Goal: Information Seeking & Learning: Learn about a topic

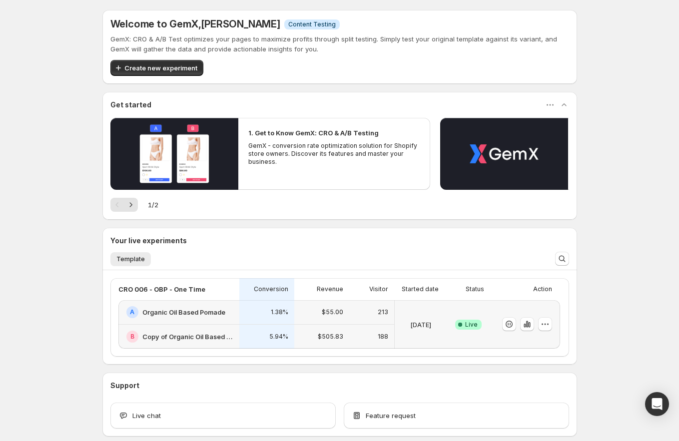
scroll to position [49, 0]
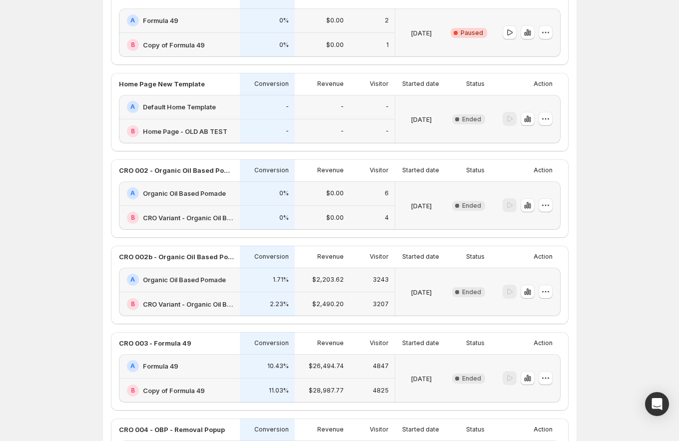
scroll to position [662, 0]
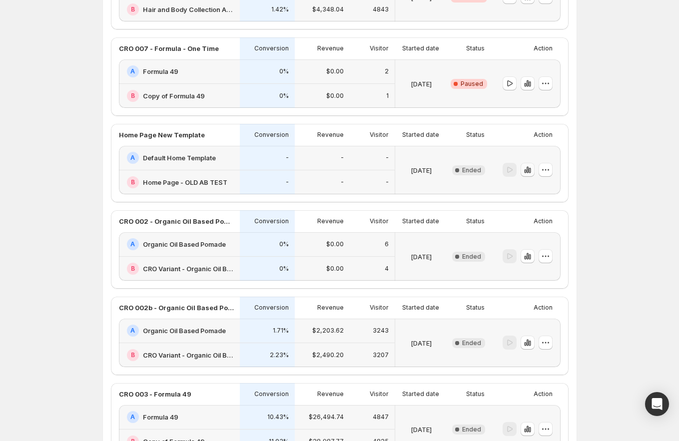
click at [526, 172] on icon "button" at bounding box center [525, 171] width 2 height 4
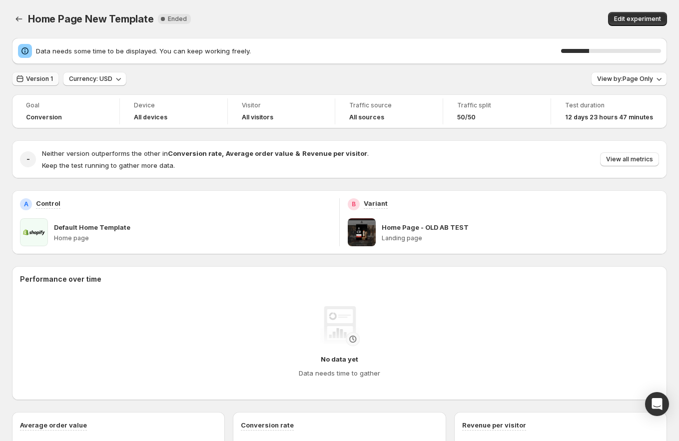
click at [39, 78] on span "Version 1" at bounding box center [39, 79] width 27 height 8
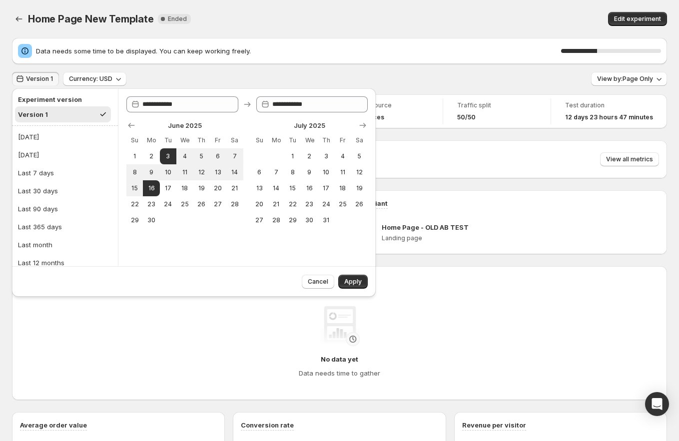
click at [369, 72] on div "Version 1 Currency: USD View by: Page Only" at bounding box center [339, 79] width 655 height 14
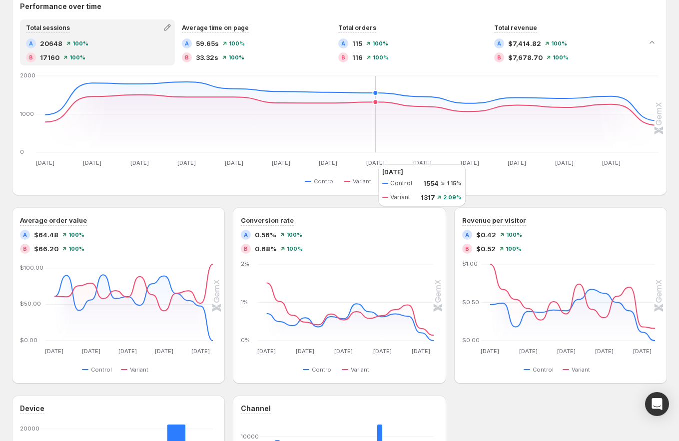
scroll to position [8, 0]
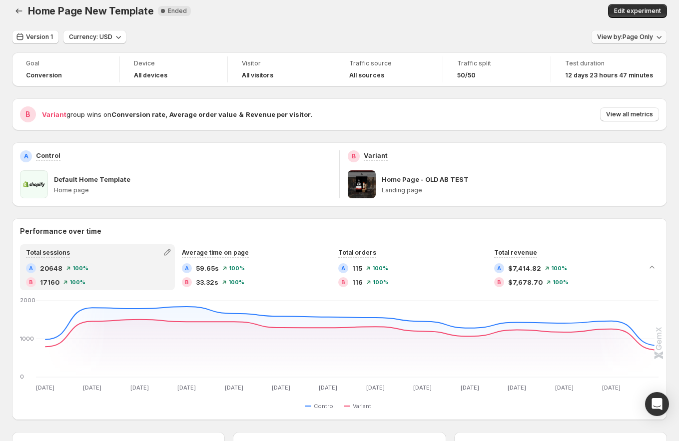
click at [633, 34] on span "View by: Page Only" at bounding box center [625, 37] width 56 height 8
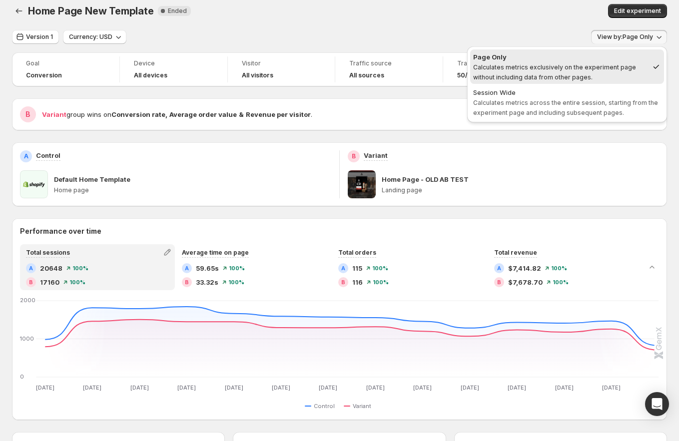
click at [491, 25] on div "Home Page New Template. This page is ready Home Page New Template New Complete …" at bounding box center [339, 11] width 655 height 38
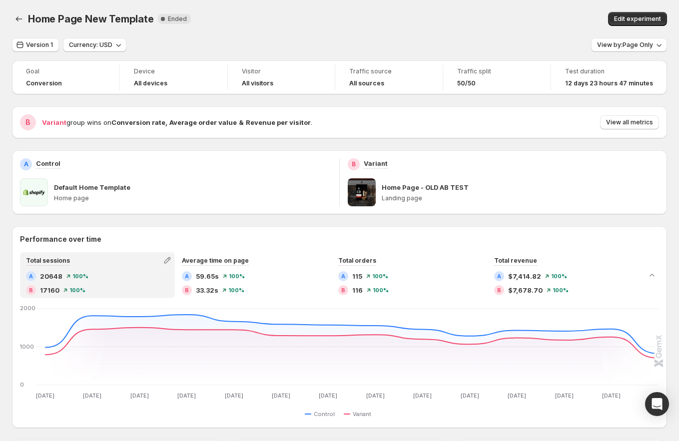
scroll to position [6, 0]
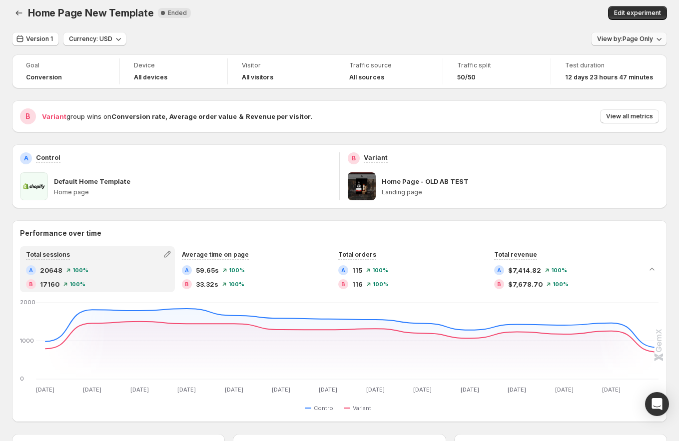
click at [632, 43] on button "View by: Page Only" at bounding box center [629, 39] width 76 height 14
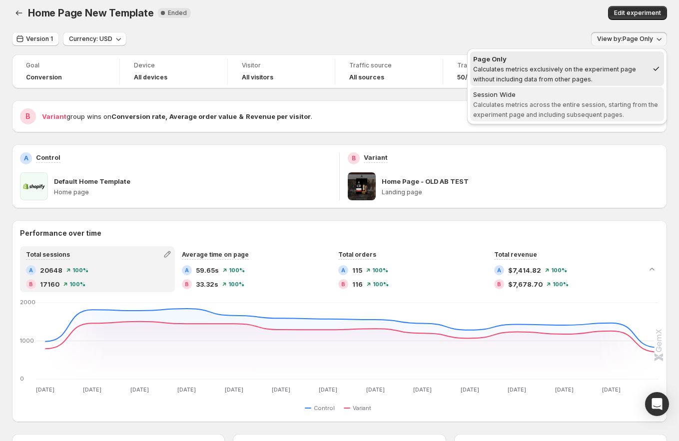
click at [611, 101] on span "Calculates metrics across the entire session, starting from the experiment page…" at bounding box center [565, 109] width 185 height 17
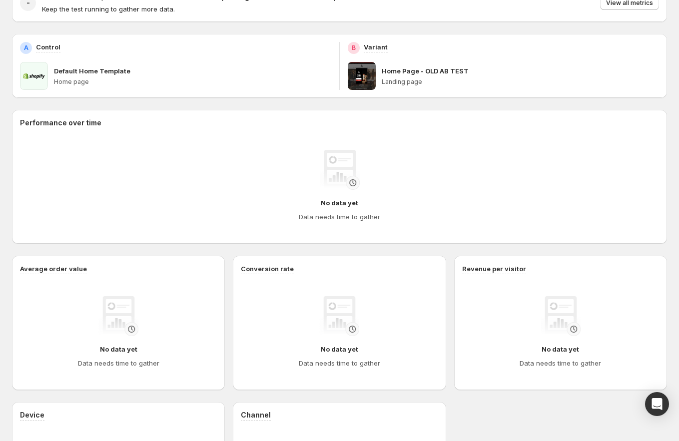
scroll to position [0, 0]
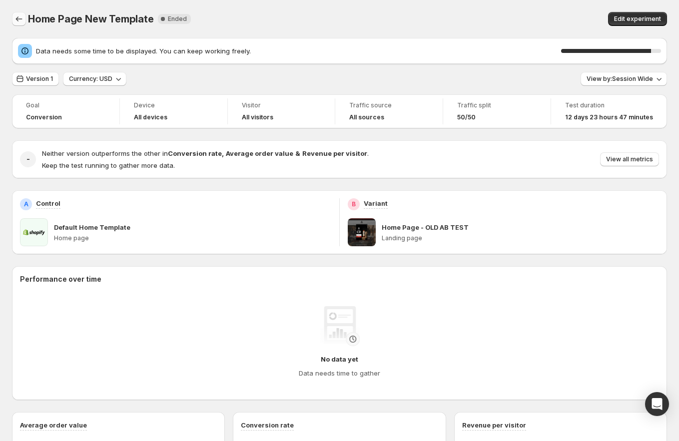
click at [15, 25] on button "Back" at bounding box center [19, 19] width 14 height 14
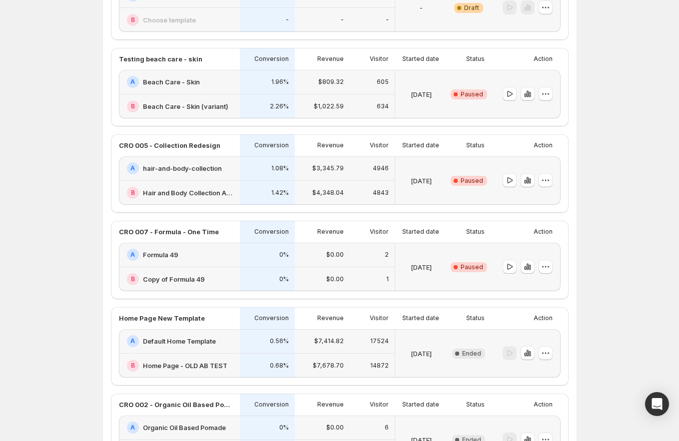
scroll to position [831, 0]
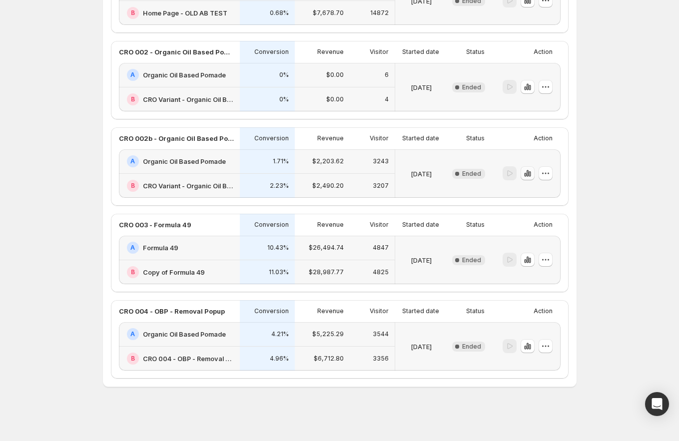
click at [526, 174] on icon "button" at bounding box center [525, 175] width 2 height 4
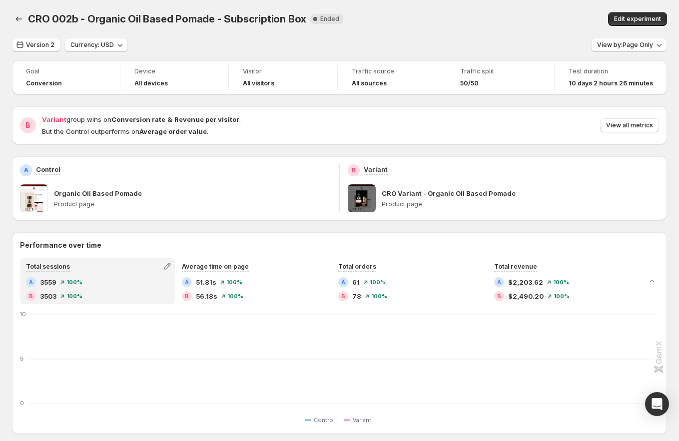
click at [97, 16] on span "CRO 002b - Organic Oil Based Pomade - Subscription Box" at bounding box center [167, 19] width 278 height 12
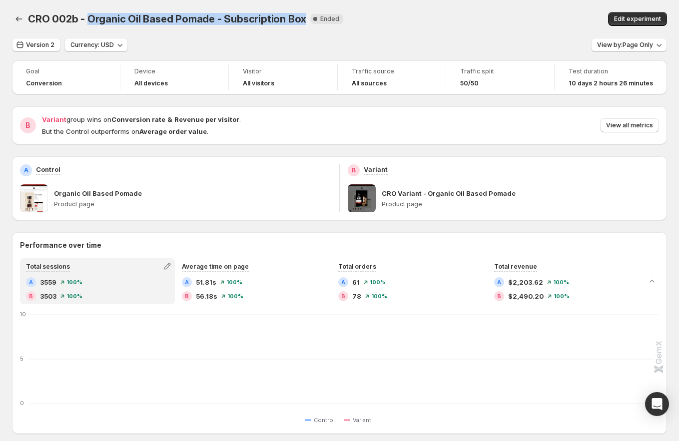
drag, startPoint x: 97, startPoint y: 16, endPoint x: 280, endPoint y: 18, distance: 182.7
click at [280, 18] on span "CRO 002b - Organic Oil Based Pomade - Subscription Box" at bounding box center [167, 19] width 278 height 12
copy span "Organic Oil Based Pomade - Subscription Box"
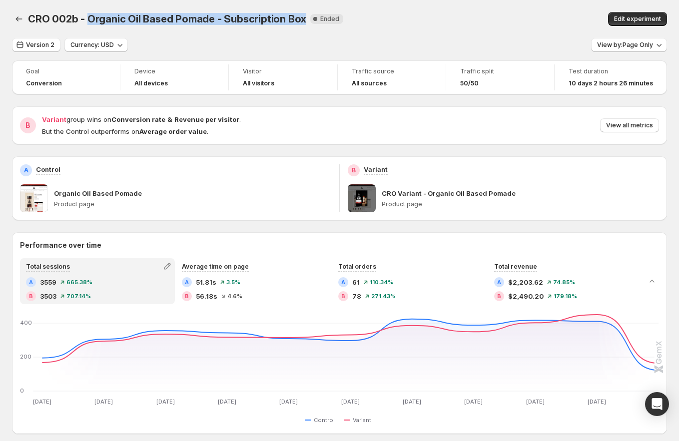
click at [177, 25] on div "CRO 002b - Organic Oil Based Pomade - Subscription Box New Complete Ended" at bounding box center [248, 19] width 441 height 14
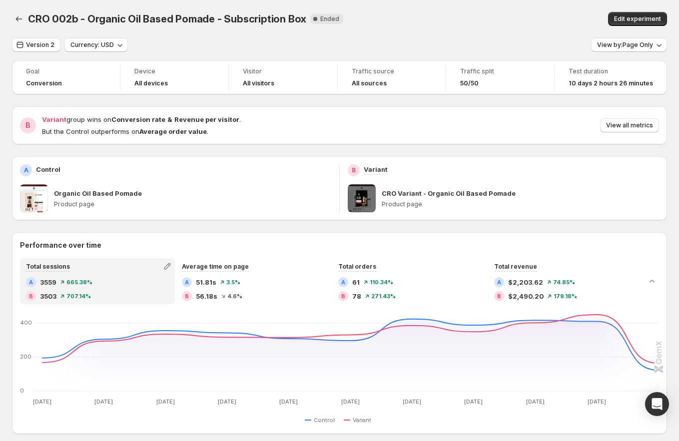
click at [279, 18] on span "CRO 002b - Organic Oil Based Pomade - Subscription Box" at bounding box center [167, 19] width 278 height 12
click at [285, 18] on span "CRO 002b - Organic Oil Based Pomade - Subscription Box" at bounding box center [167, 19] width 278 height 12
drag, startPoint x: 285, startPoint y: 18, endPoint x: 265, endPoint y: 19, distance: 19.5
click at [265, 19] on span "CRO 002b - Organic Oil Based Pomade - Subscription Box" at bounding box center [167, 19] width 278 height 12
copy span "Subscription Box"
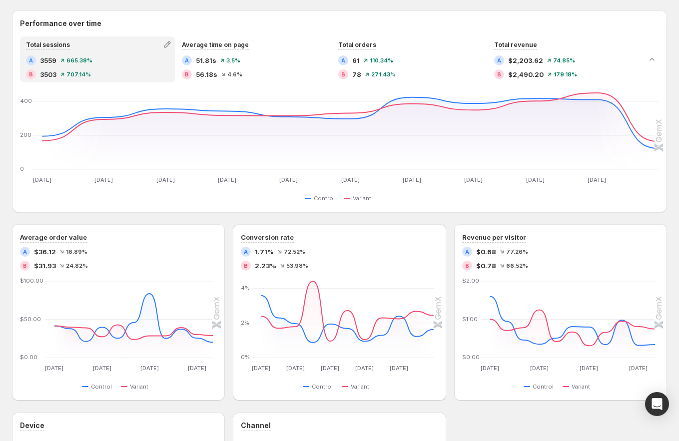
scroll to position [443, 0]
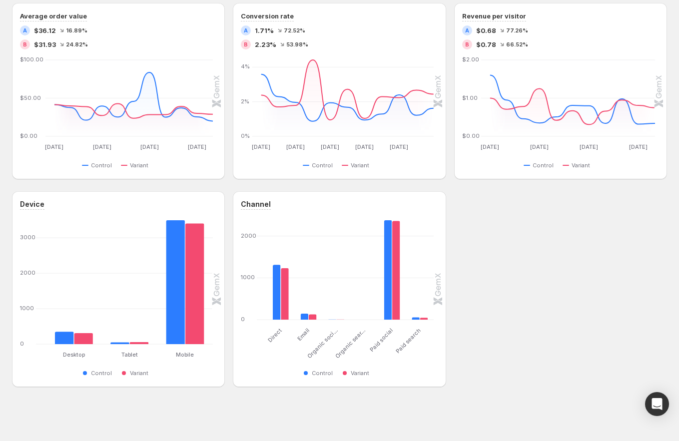
click at [518, 278] on div "Device Desktop Desktop Tablet Tablet Mobile Mobile [PHONE_NUMBER] Control Varia…" at bounding box center [339, 289] width 655 height 196
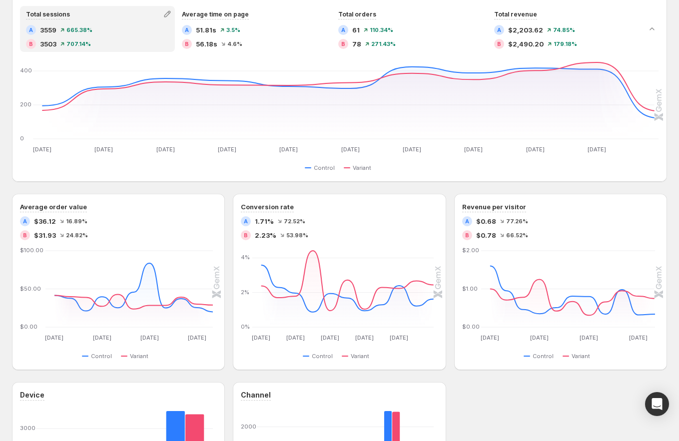
scroll to position [0, 0]
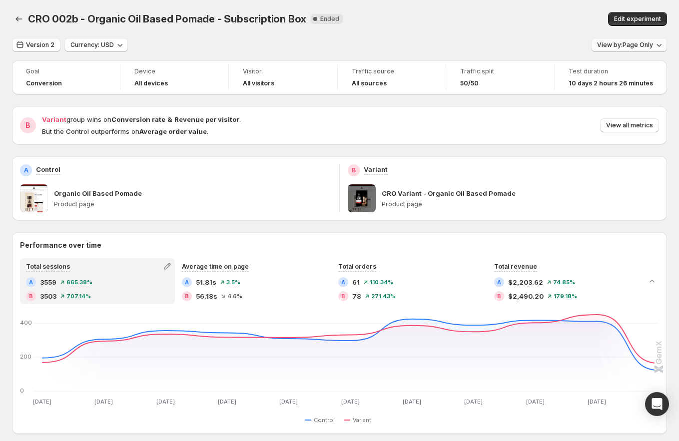
click at [659, 47] on icon "button" at bounding box center [659, 45] width 10 height 10
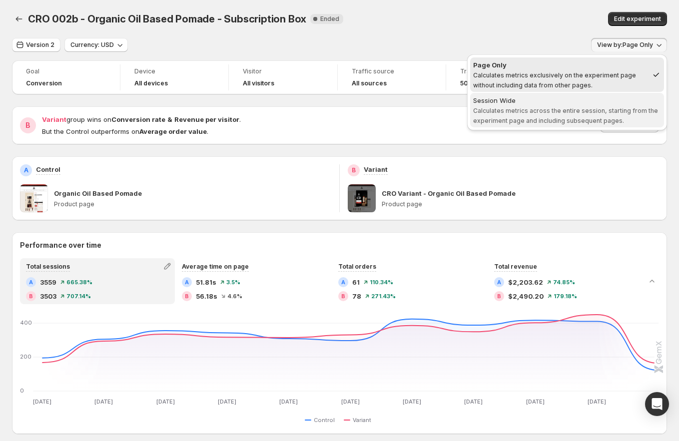
click at [550, 113] on span "Calculates metrics across the entire session, starting from the experiment page…" at bounding box center [565, 115] width 185 height 17
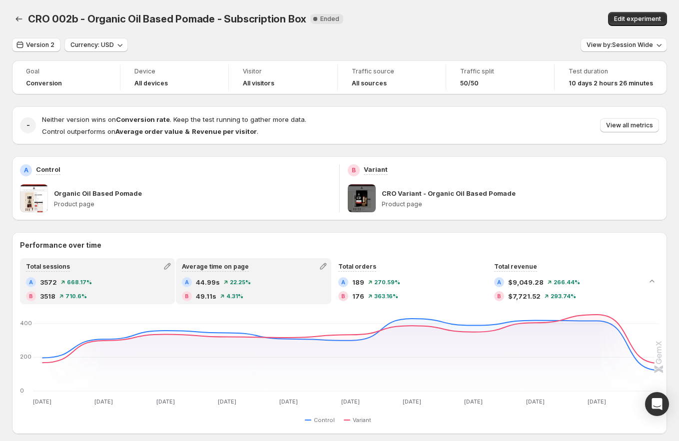
click at [208, 292] on span "49.11s" at bounding box center [206, 296] width 20 height 10
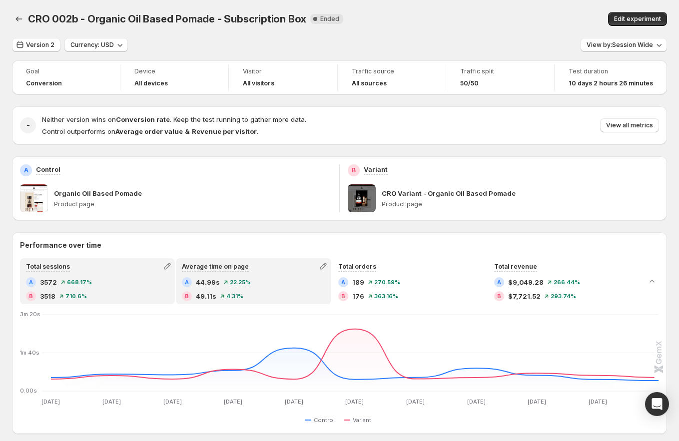
click at [141, 291] on div "B 3518 710.6 %" at bounding box center [97, 296] width 143 height 10
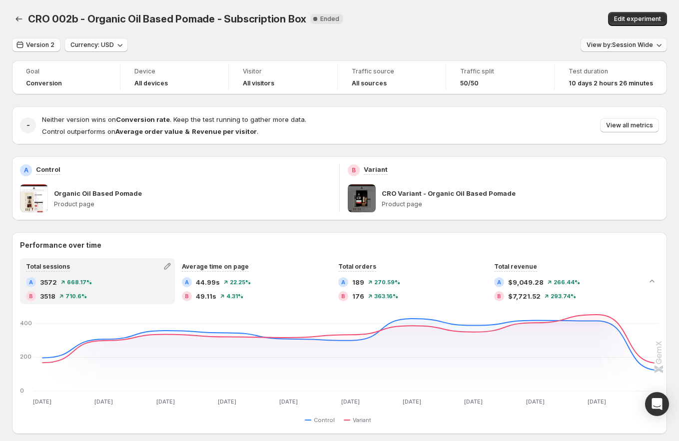
click at [635, 45] on span "View by: Session Wide" at bounding box center [619, 45] width 66 height 8
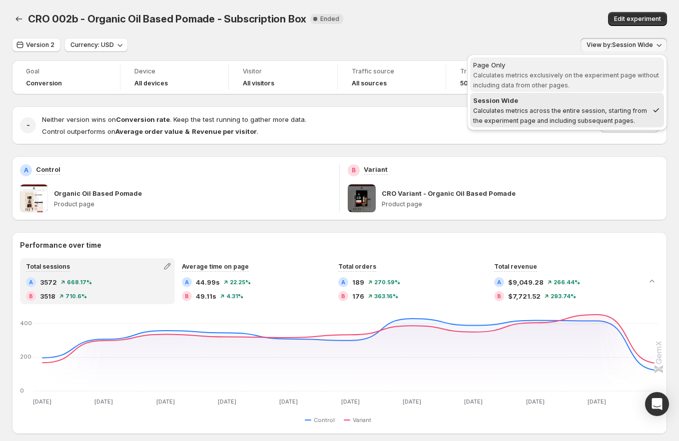
click at [574, 83] on span "Page Only Calculates metrics exclusively on the experiment page without includi…" at bounding box center [567, 75] width 188 height 30
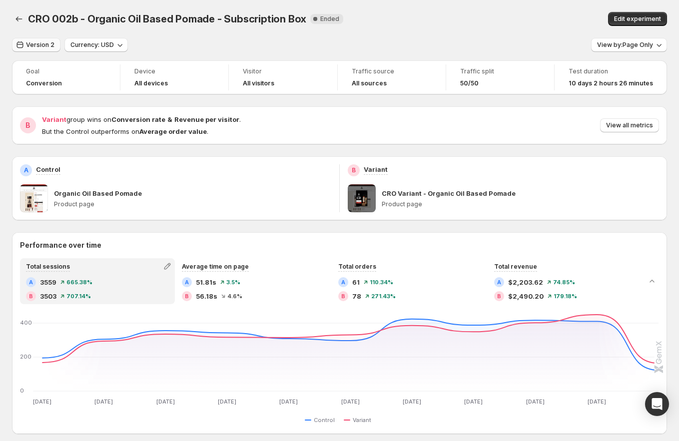
click at [45, 48] on span "Version 2" at bounding box center [40, 45] width 28 height 8
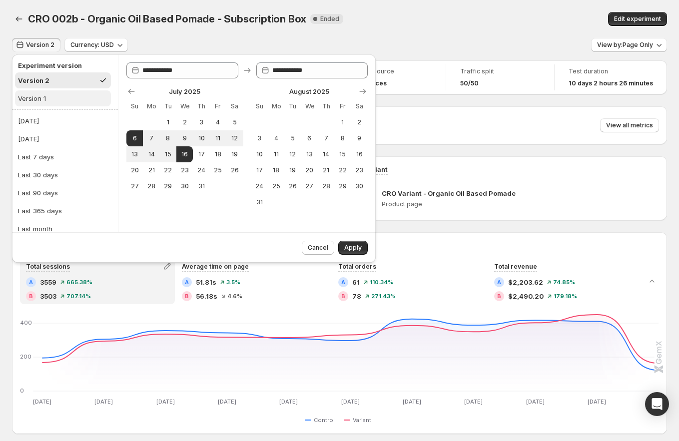
click at [62, 99] on button "Version 1" at bounding box center [63, 98] width 96 height 16
type input "**********"
click at [61, 84] on button "Version 2" at bounding box center [63, 80] width 96 height 16
type input "**********"
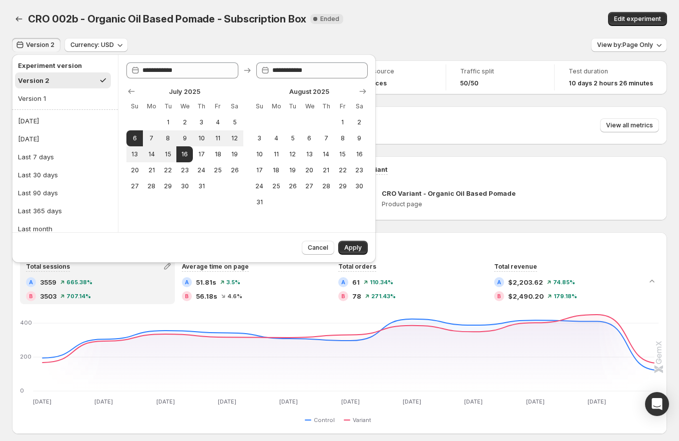
type input "**********"
click at [59, 98] on button "Version 1" at bounding box center [63, 98] width 96 height 16
type input "**********"
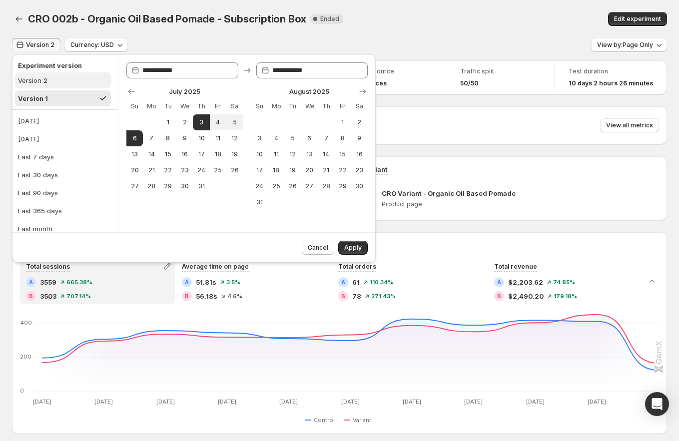
click at [58, 79] on button "Version 2" at bounding box center [63, 80] width 96 height 16
type input "**********"
click at [58, 96] on button "Version 1" at bounding box center [63, 98] width 96 height 16
type input "**********"
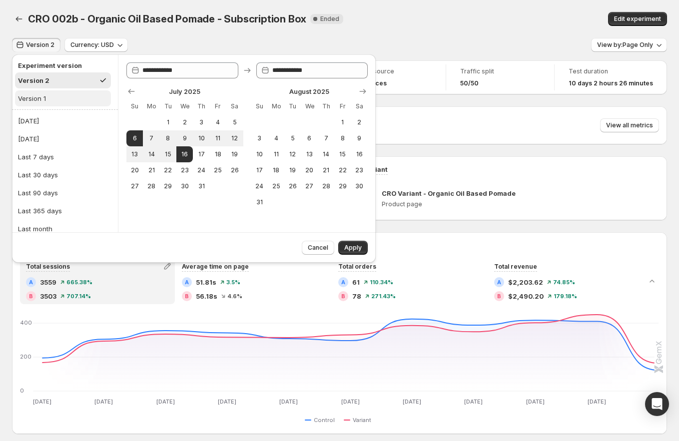
type input "**********"
click at [59, 78] on button "Version 2" at bounding box center [63, 80] width 96 height 16
type input "**********"
click at [61, 97] on button "Version 1" at bounding box center [63, 98] width 96 height 16
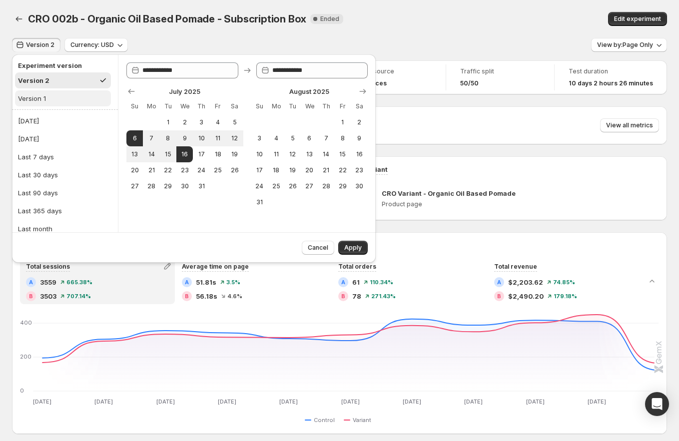
type input "**********"
click at [63, 80] on button "Version 2" at bounding box center [63, 80] width 96 height 16
type input "**********"
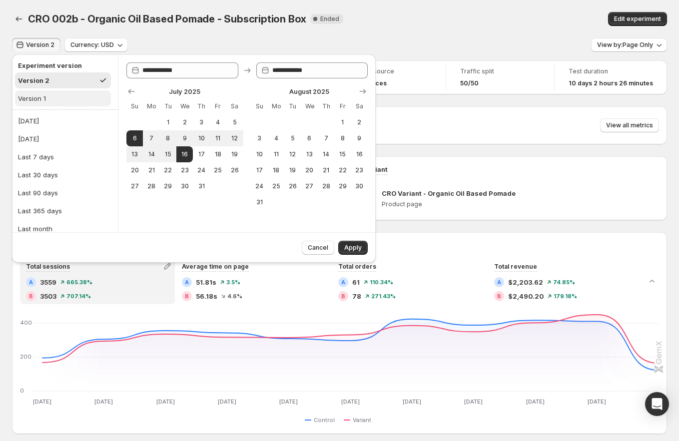
click at [61, 92] on button "Version 1" at bounding box center [63, 98] width 96 height 16
type input "**********"
click at [62, 83] on button "Version 2" at bounding box center [63, 80] width 96 height 16
type input "**********"
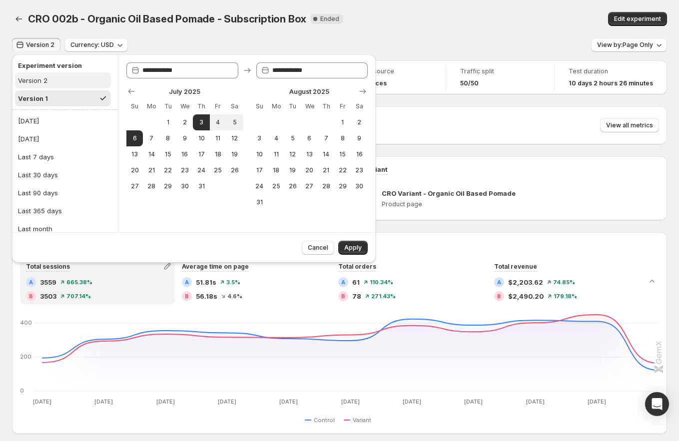
type input "**********"
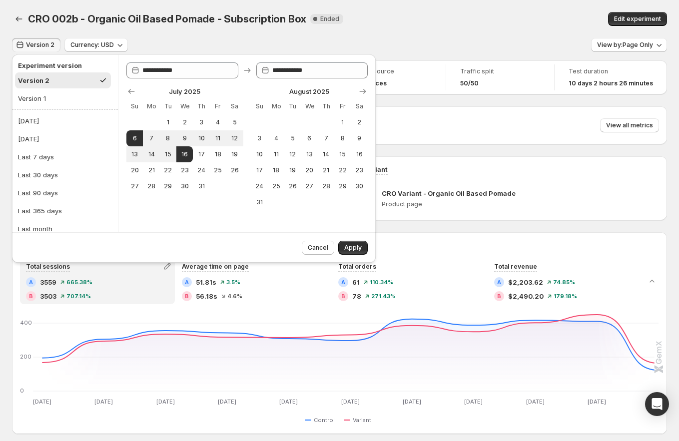
click at [427, 240] on h2 "Performance over time" at bounding box center [339, 245] width 639 height 10
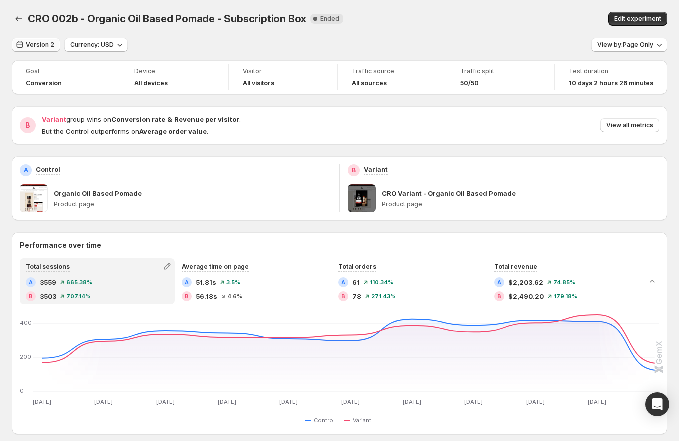
click at [36, 47] on span "Version 2" at bounding box center [40, 45] width 28 height 8
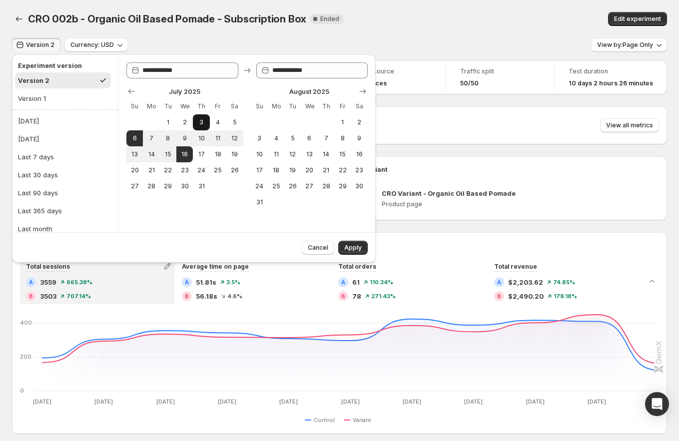
click at [195, 122] on button "3" at bounding box center [201, 122] width 16 height 16
type input "**********"
click at [185, 155] on span "16" at bounding box center [184, 154] width 8 height 8
type input "**********"
click at [354, 251] on span "Apply" at bounding box center [352, 248] width 17 height 8
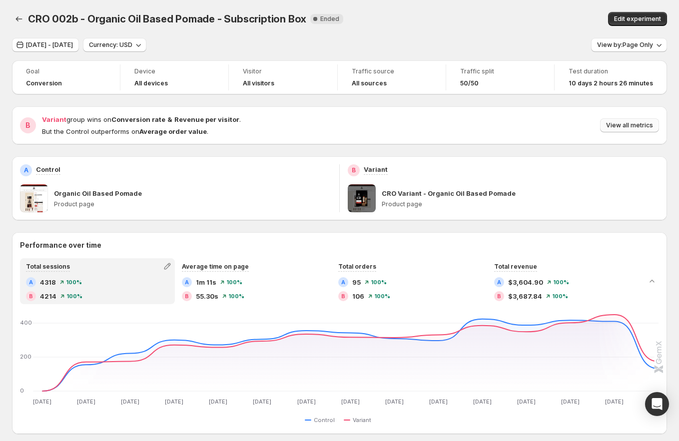
click at [625, 129] on span "View all metrics" at bounding box center [629, 125] width 47 height 8
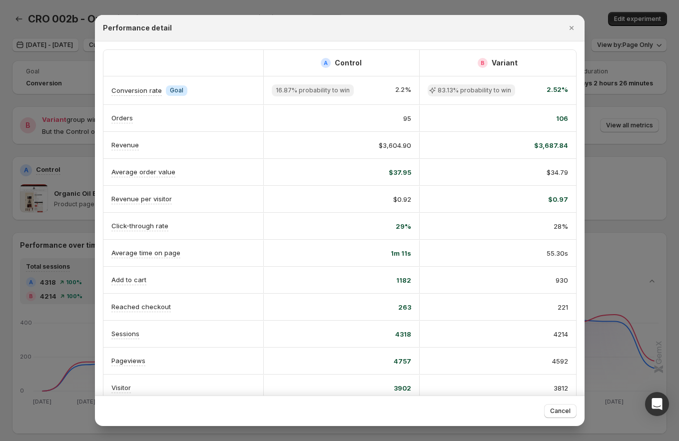
click at [659, 248] on div at bounding box center [339, 220] width 679 height 441
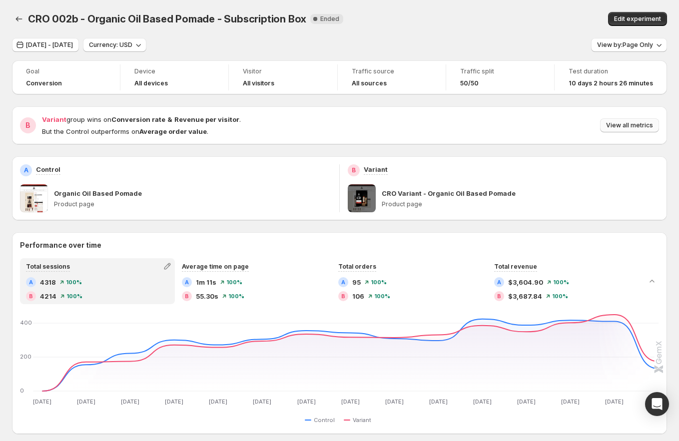
click at [618, 128] on span "View all metrics" at bounding box center [629, 125] width 47 height 8
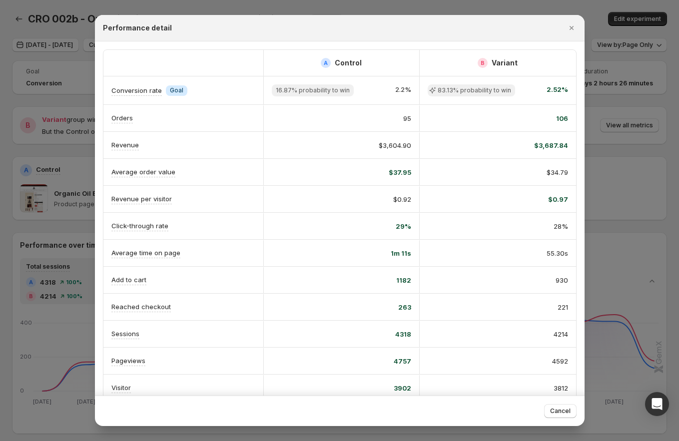
scroll to position [14, 0]
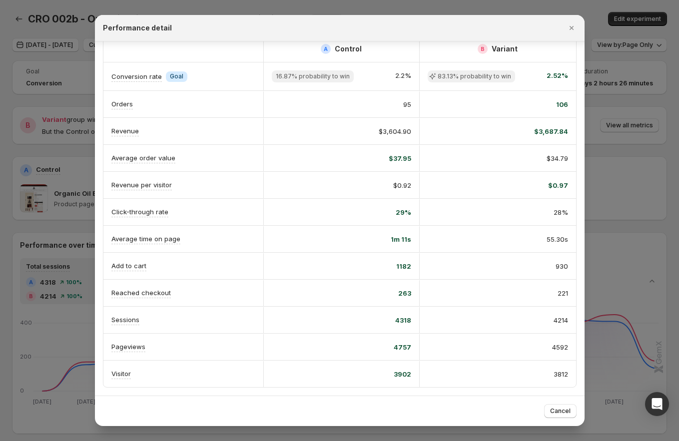
click at [66, 329] on div at bounding box center [339, 220] width 679 height 441
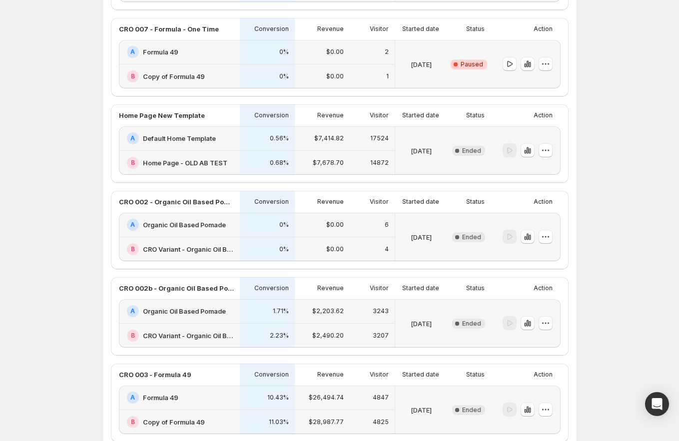
scroll to position [831, 0]
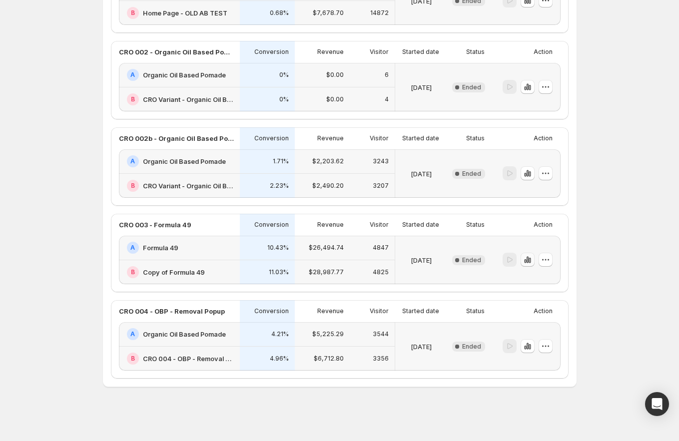
click at [532, 263] on icon "button" at bounding box center [527, 260] width 10 height 10
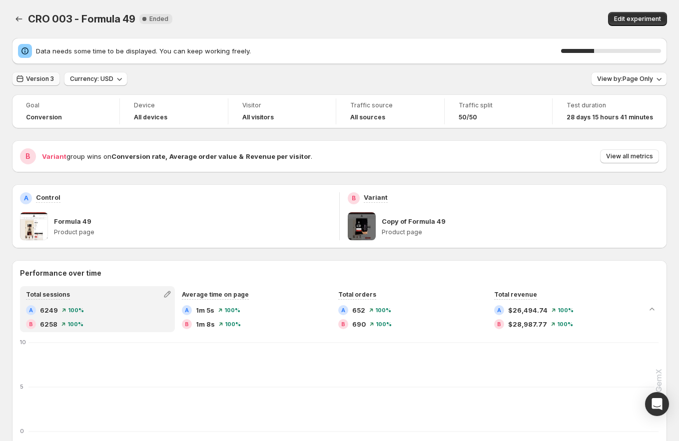
click at [30, 85] on button "Version 3" at bounding box center [36, 79] width 48 height 14
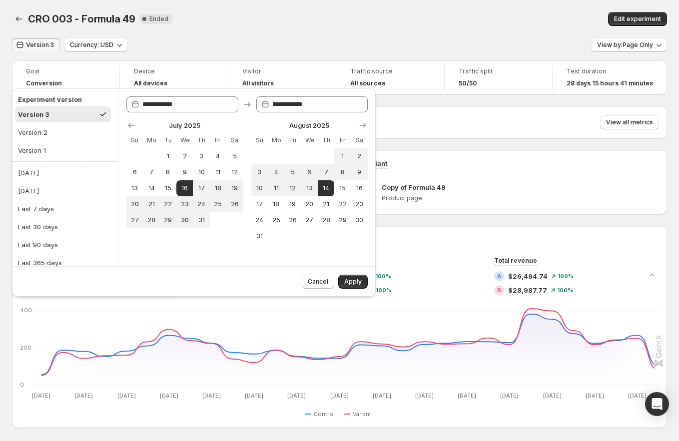
click at [494, 186] on div "Copy of Formula 49" at bounding box center [519, 187] width 277 height 10
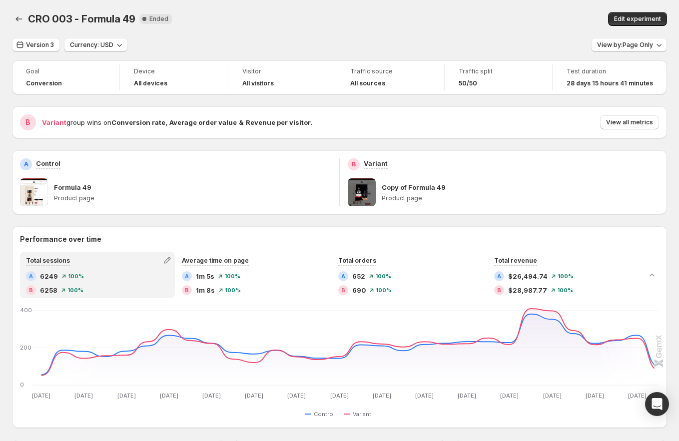
click at [100, 13] on span "CRO 003 - Formula 49" at bounding box center [81, 19] width 107 height 12
click at [123, 18] on span "CRO 003 - Formula 49" at bounding box center [81, 19] width 107 height 12
drag, startPoint x: 123, startPoint y: 18, endPoint x: 109, endPoint y: 21, distance: 14.4
click at [109, 21] on span "CRO 003 - Formula 49" at bounding box center [81, 19] width 107 height 12
copy span "Formula 49"
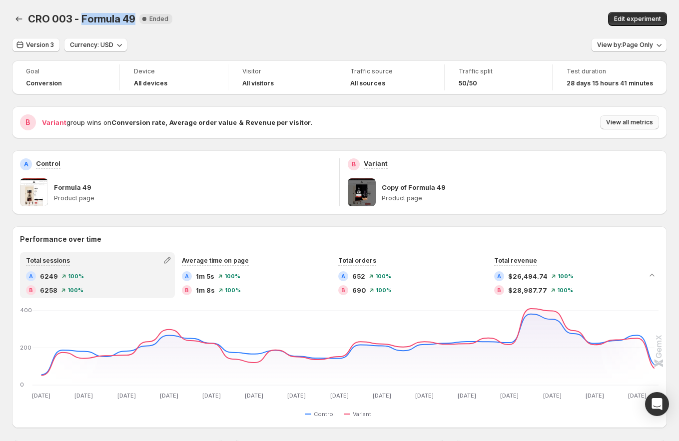
click at [623, 126] on span "View all metrics" at bounding box center [629, 122] width 47 height 8
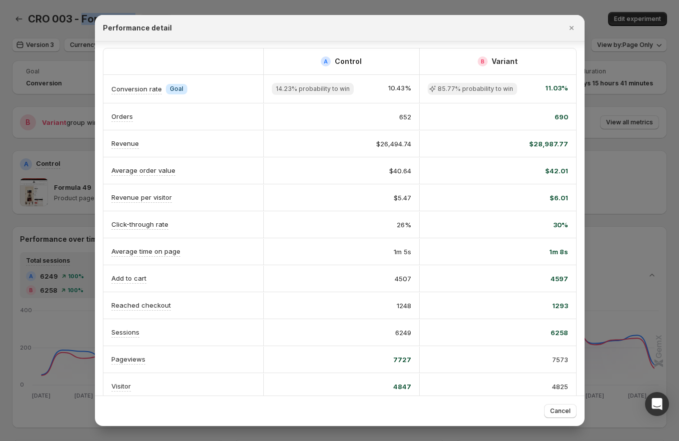
scroll to position [14, 0]
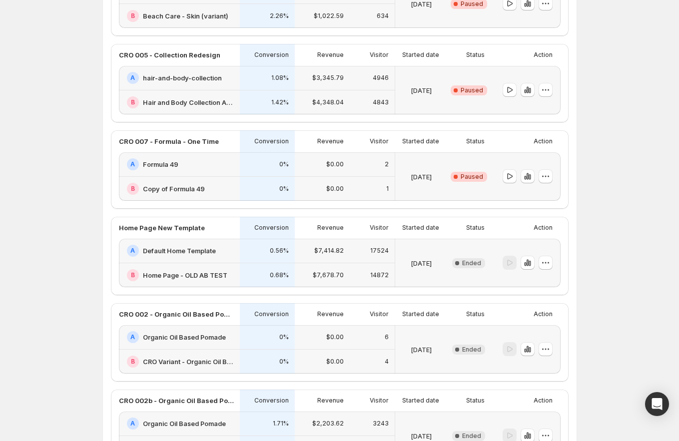
scroll to position [831, 0]
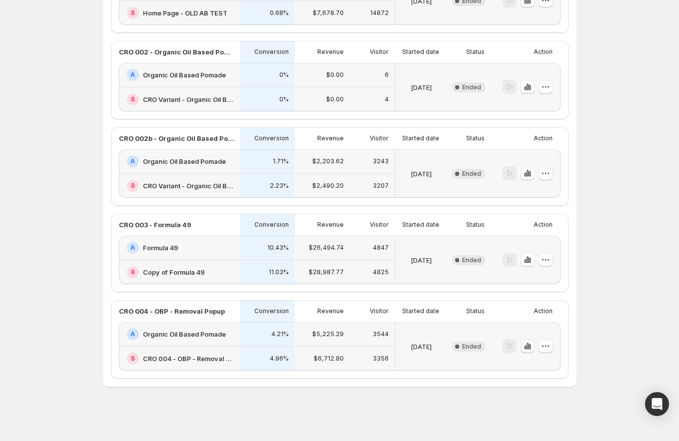
click at [524, 347] on icon "button" at bounding box center [527, 346] width 10 height 10
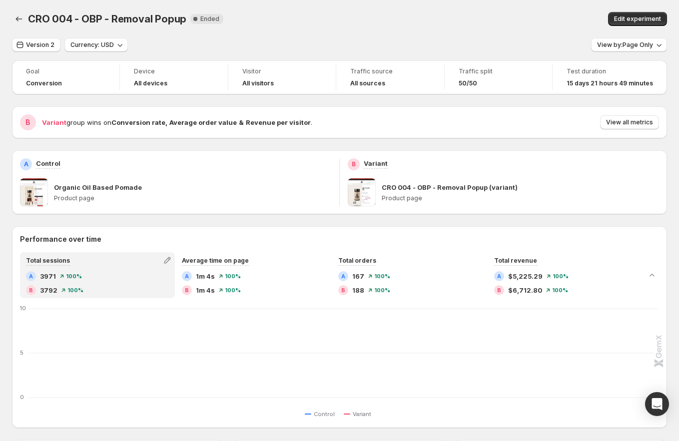
click at [167, 19] on span "CRO 004 - OBP - Removal Popup" at bounding box center [107, 19] width 158 height 12
drag, startPoint x: 158, startPoint y: 18, endPoint x: 44, endPoint y: 20, distance: 113.9
click at [43, 20] on span "CRO 004 - OBP - Removal Popup" at bounding box center [107, 19] width 158 height 12
copy span "CRO 004 - OBP - Removal Popup"
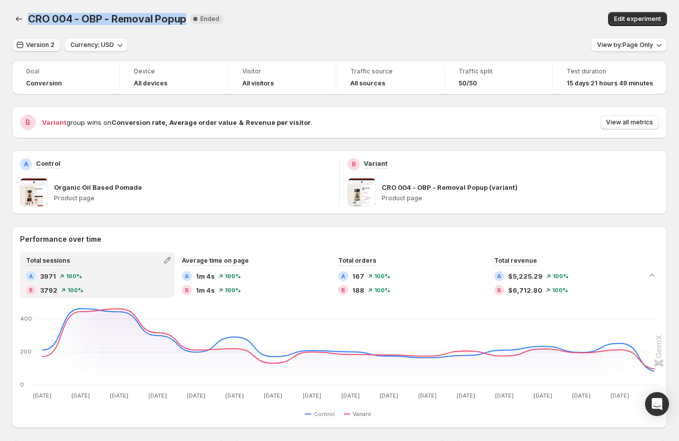
click at [45, 38] on button "Version 2" at bounding box center [36, 45] width 48 height 14
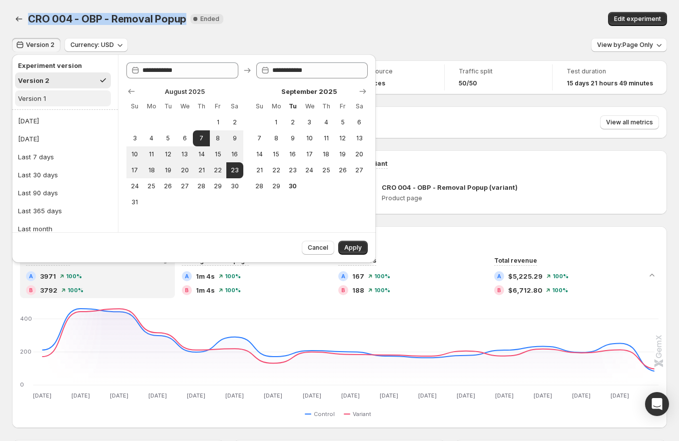
click at [62, 93] on button "Version 1" at bounding box center [63, 98] width 96 height 16
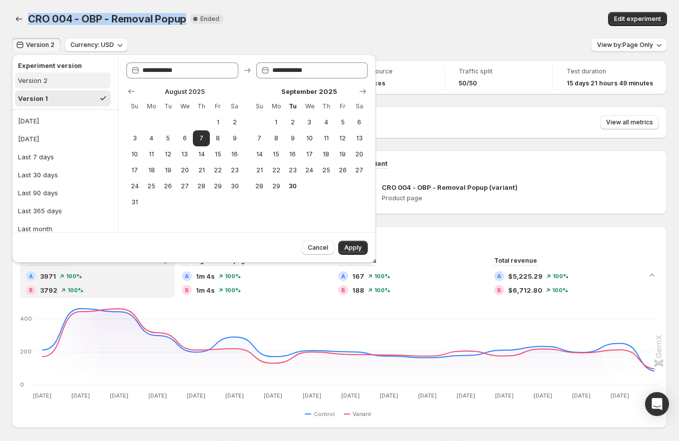
click at [62, 82] on button "Version 2" at bounding box center [63, 80] width 96 height 16
type input "**********"
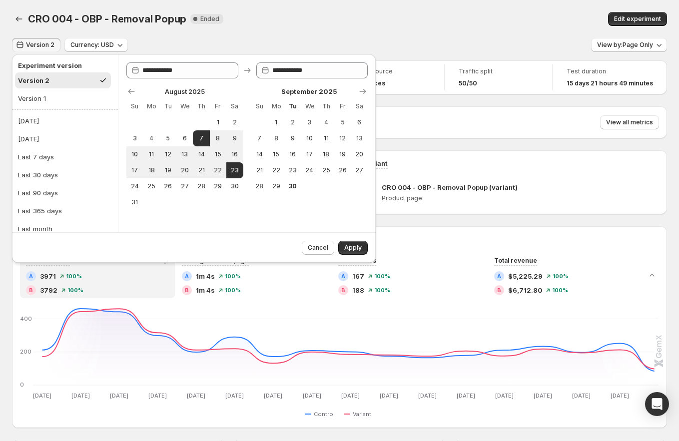
click at [524, 211] on div "B Variant CRO 004 - OBP - Removal Popup (variant) Product page" at bounding box center [503, 182] width 327 height 64
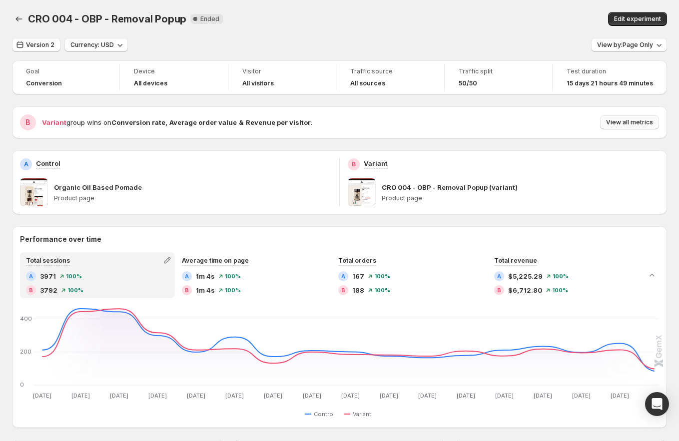
click at [637, 121] on span "View all metrics" at bounding box center [629, 122] width 47 height 8
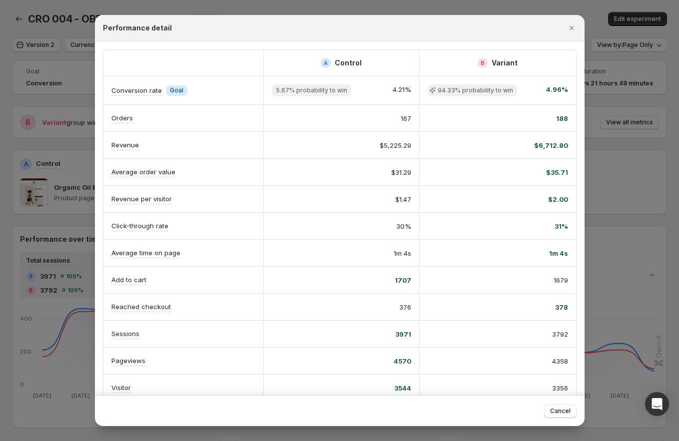
click at [82, 250] on div at bounding box center [339, 220] width 679 height 441
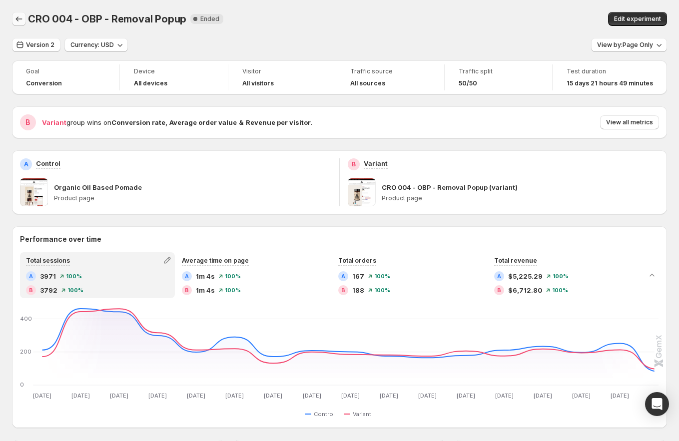
click at [14, 19] on icon "Back" at bounding box center [19, 19] width 10 height 10
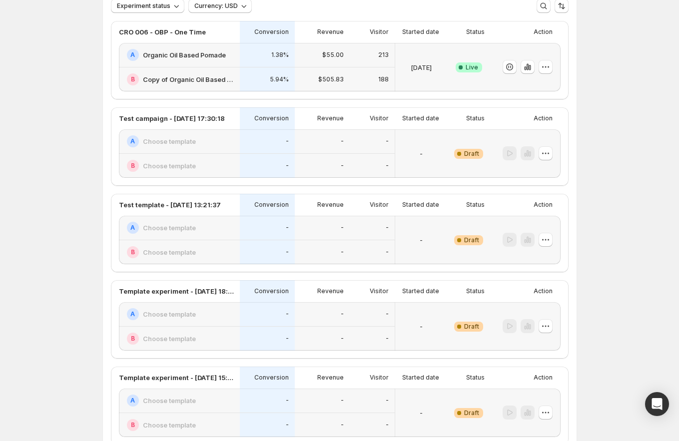
scroll to position [373, 0]
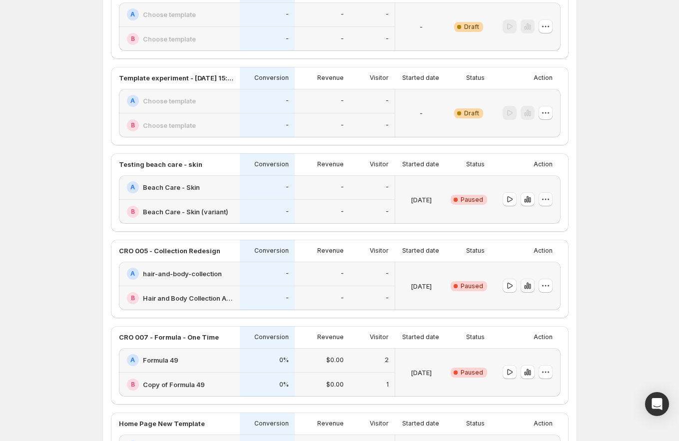
click at [529, 285] on icon "button" at bounding box center [527, 286] width 10 height 10
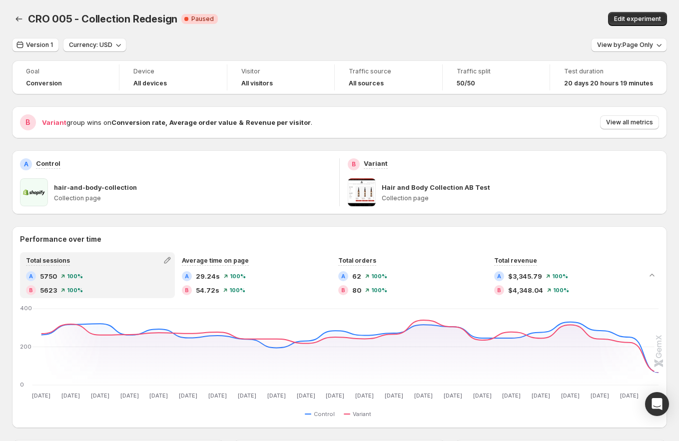
click at [33, 19] on span "CRO 005 - Collection Redesign" at bounding box center [102, 19] width 149 height 12
drag, startPoint x: 33, startPoint y: 19, endPoint x: 158, endPoint y: 24, distance: 124.9
click at [158, 24] on span "CRO 005 - Collection Redesign" at bounding box center [102, 19] width 149 height 12
copy span "CRO 005 - Collection Redesign"
click at [275, 45] on div "Version 1 Currency: USD View by: Page Only" at bounding box center [339, 45] width 655 height 14
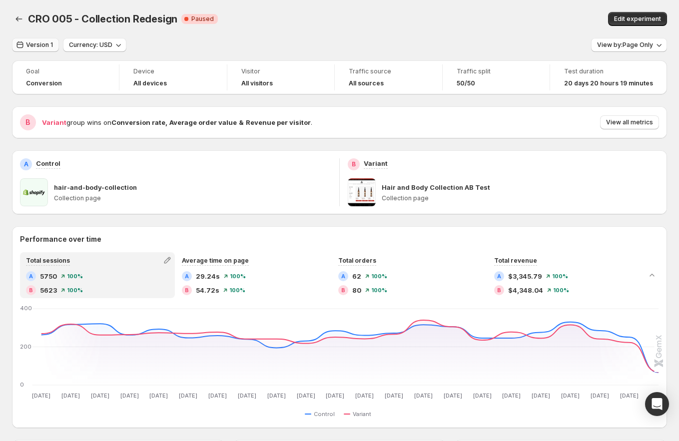
click at [52, 47] on button "Version 1" at bounding box center [35, 45] width 47 height 14
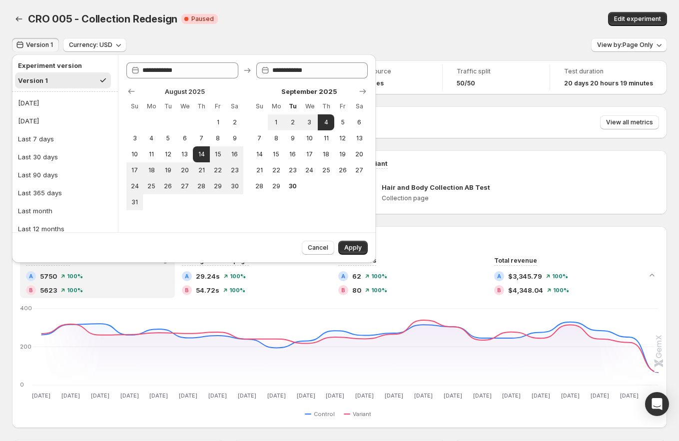
drag, startPoint x: 452, startPoint y: 14, endPoint x: 674, endPoint y: 43, distance: 223.6
click at [452, 14] on div "Edit experiment" at bounding box center [541, 19] width 252 height 14
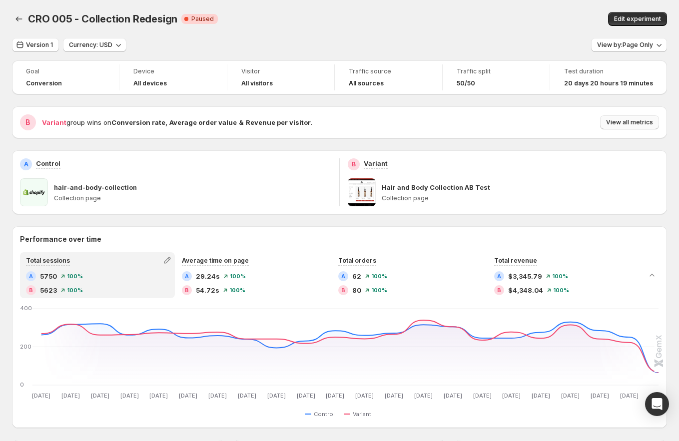
click at [639, 118] on button "View all metrics" at bounding box center [629, 122] width 59 height 14
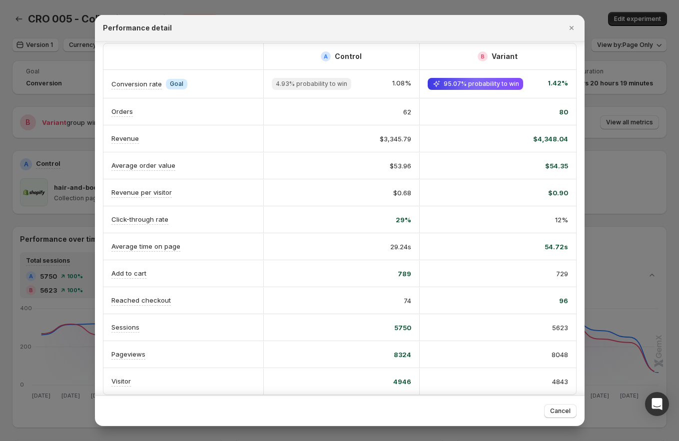
scroll to position [0, 0]
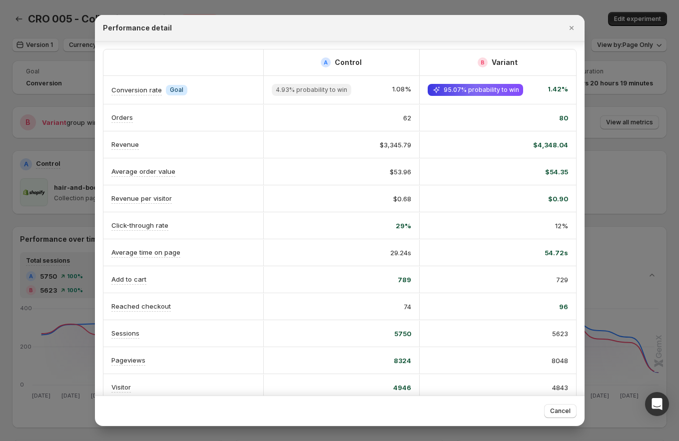
click at [51, 58] on div at bounding box center [339, 220] width 679 height 441
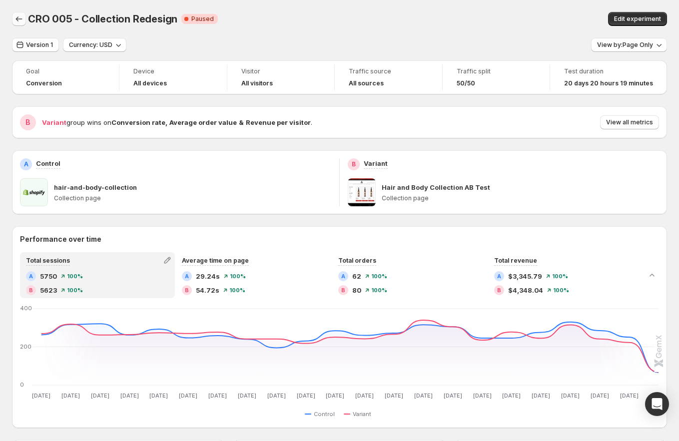
click at [24, 20] on button "Back" at bounding box center [19, 19] width 14 height 14
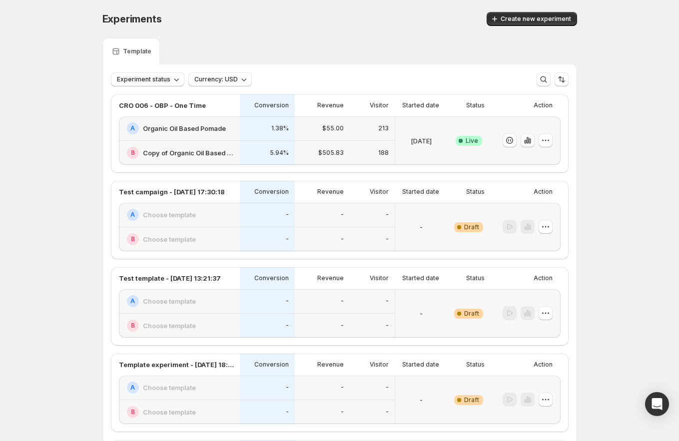
click at [532, 144] on icon "button" at bounding box center [527, 140] width 10 height 10
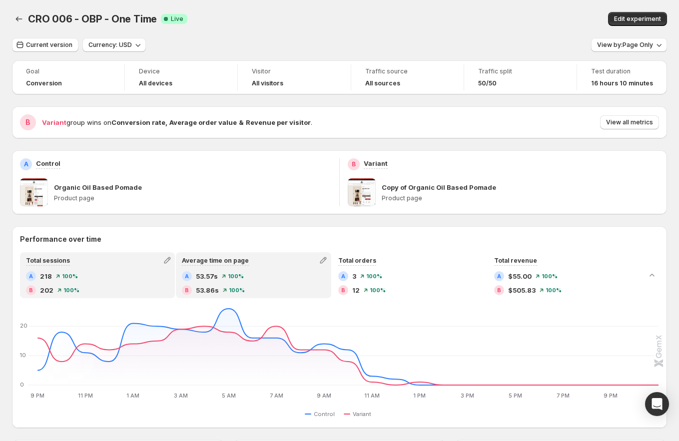
click at [226, 284] on div "A 53.57s 100 % B 53.86s 100 %" at bounding box center [253, 283] width 143 height 24
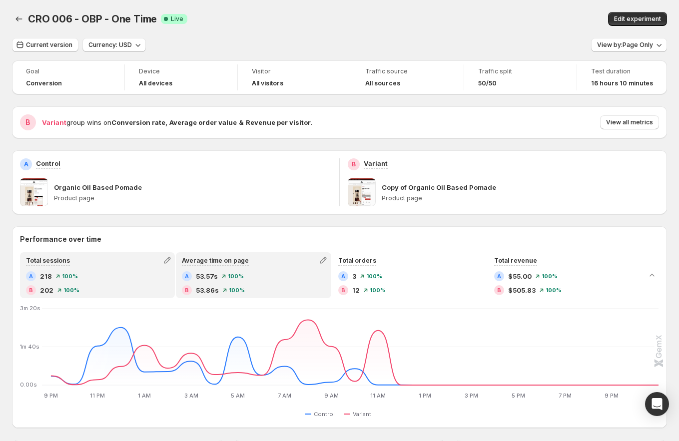
click at [120, 282] on div "A 218 100 % B 202 100 %" at bounding box center [97, 283] width 143 height 24
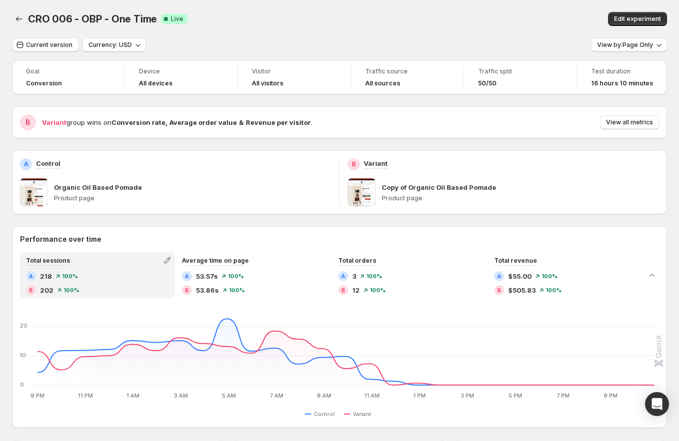
click at [239, 281] on div "A 53.57s 100 % B 53.86s 100 %" at bounding box center [253, 283] width 143 height 24
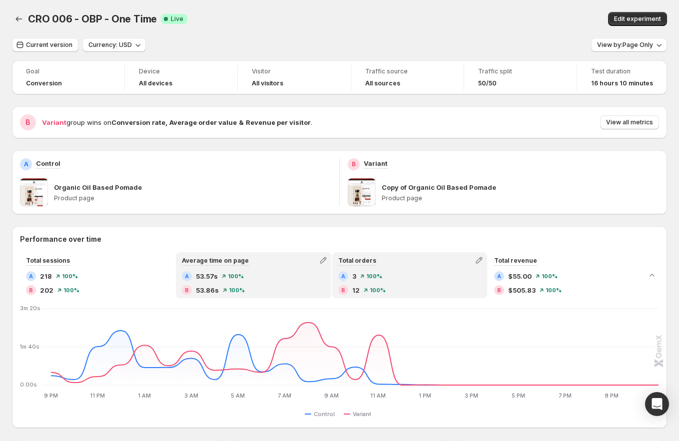
click at [385, 289] on span "100 %" at bounding box center [377, 290] width 16 height 6
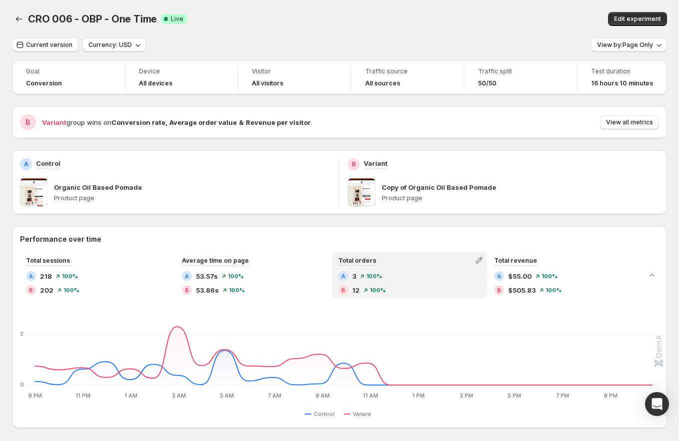
click at [288, 288] on div "B 53.86s 100 %" at bounding box center [253, 290] width 143 height 10
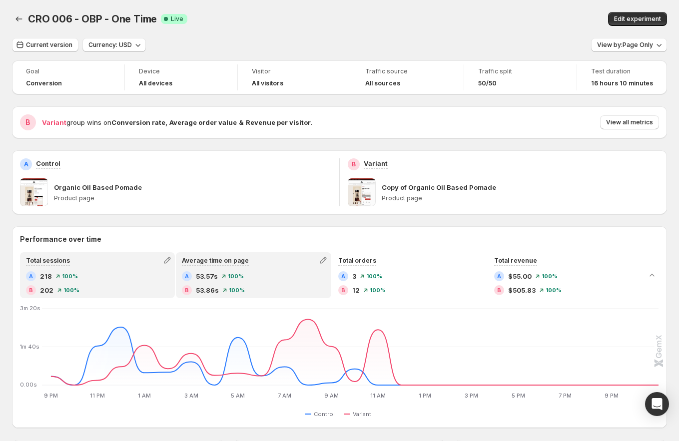
click at [141, 285] on div "B 202 100 %" at bounding box center [97, 290] width 143 height 10
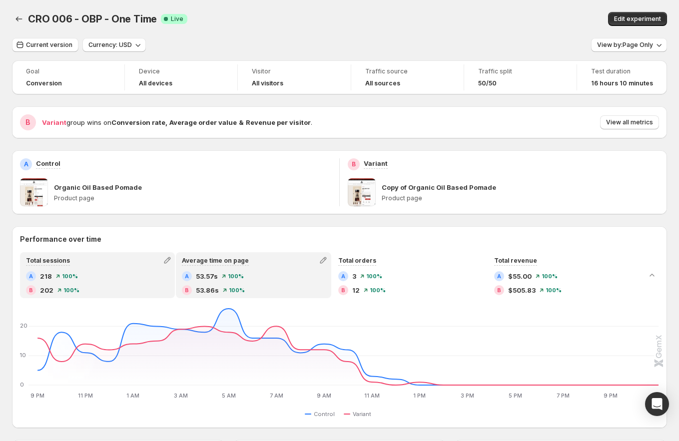
click at [242, 291] on span "100 %" at bounding box center [237, 290] width 16 height 6
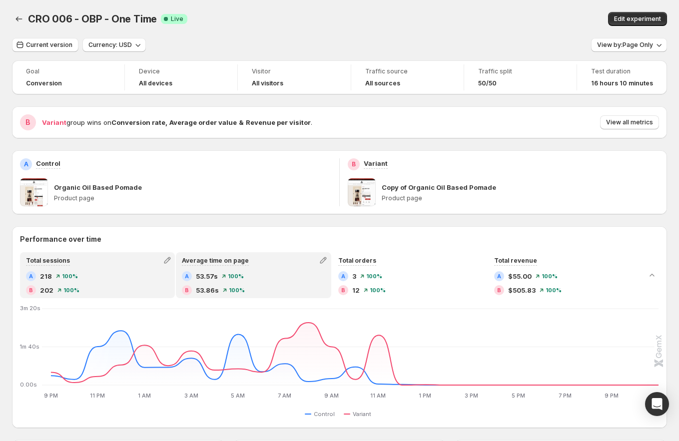
click at [141, 287] on div "B 202 100 %" at bounding box center [97, 290] width 143 height 10
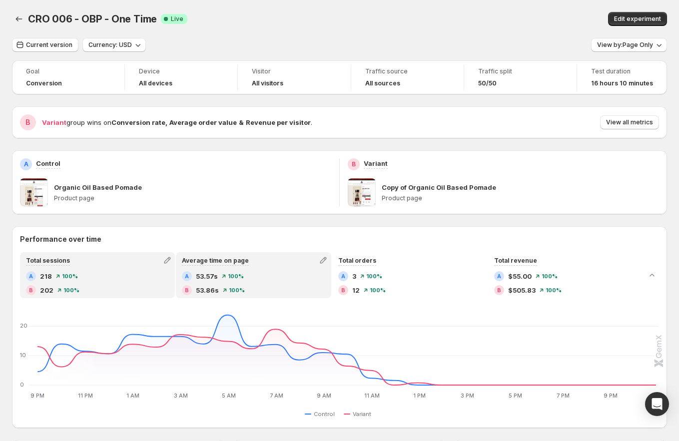
click at [242, 287] on span "100 %" at bounding box center [237, 290] width 16 height 6
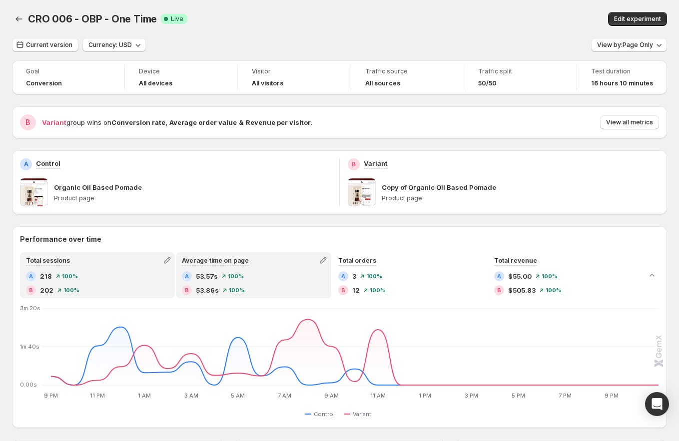
click at [133, 285] on div "B 202 100 %" at bounding box center [97, 290] width 143 height 10
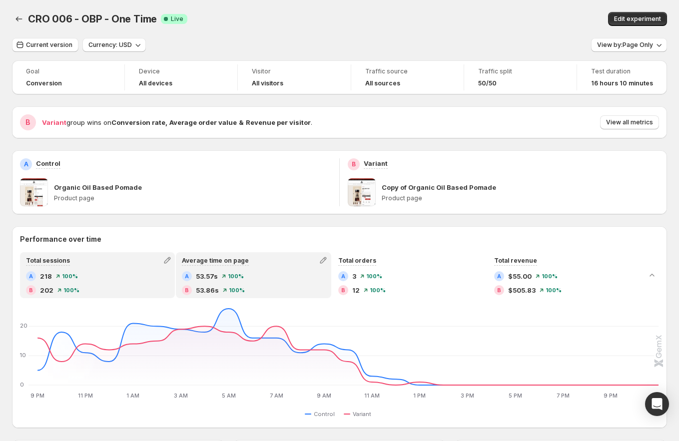
click at [242, 278] on span "100 %" at bounding box center [236, 276] width 16 height 6
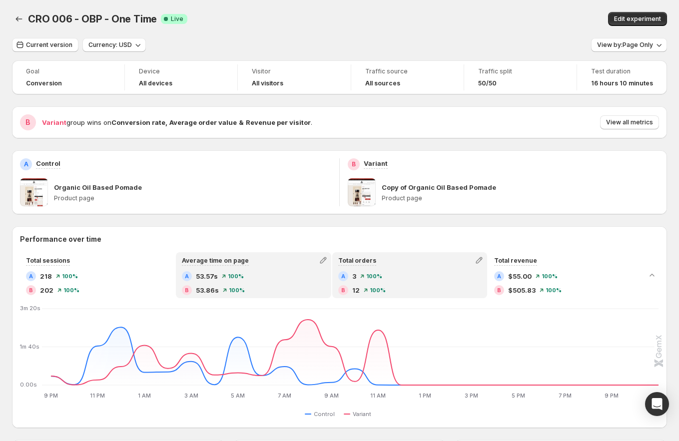
click at [339, 284] on div "A 3 100 % B 12 100 %" at bounding box center [409, 283] width 145 height 24
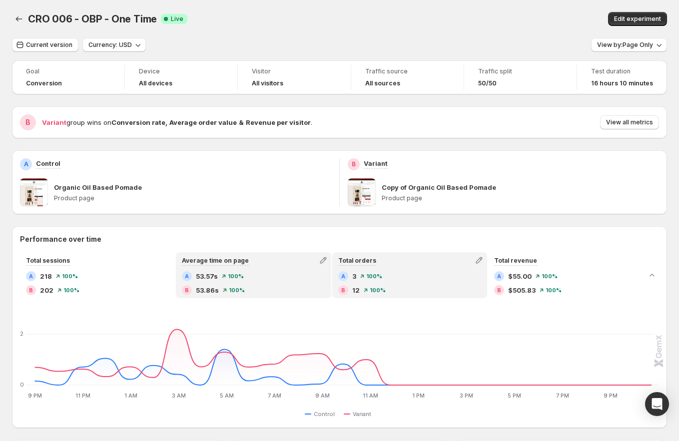
click at [232, 282] on div "A 53.57s 100 % B 53.86s 100 %" at bounding box center [253, 283] width 143 height 24
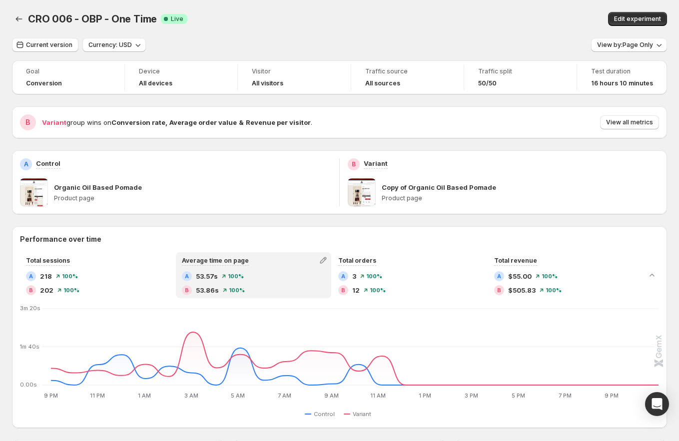
click at [93, 282] on div "A 218 100 % B 202 100 %" at bounding box center [97, 283] width 143 height 24
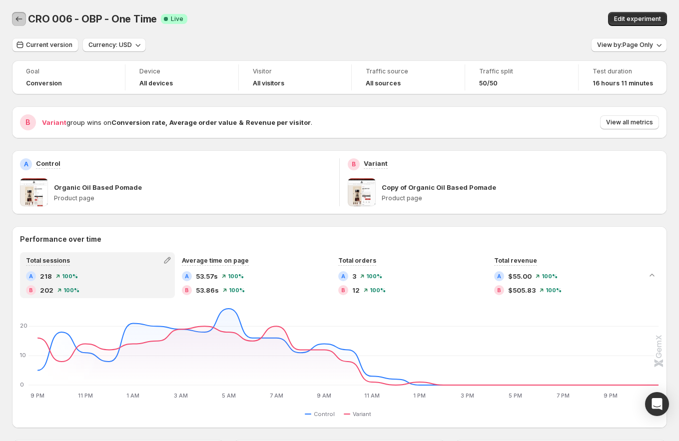
drag, startPoint x: 23, startPoint y: 20, endPoint x: 87, endPoint y: 41, distance: 67.1
click at [22, 20] on icon "Back" at bounding box center [19, 19] width 10 height 10
